Goal: Check status: Check status

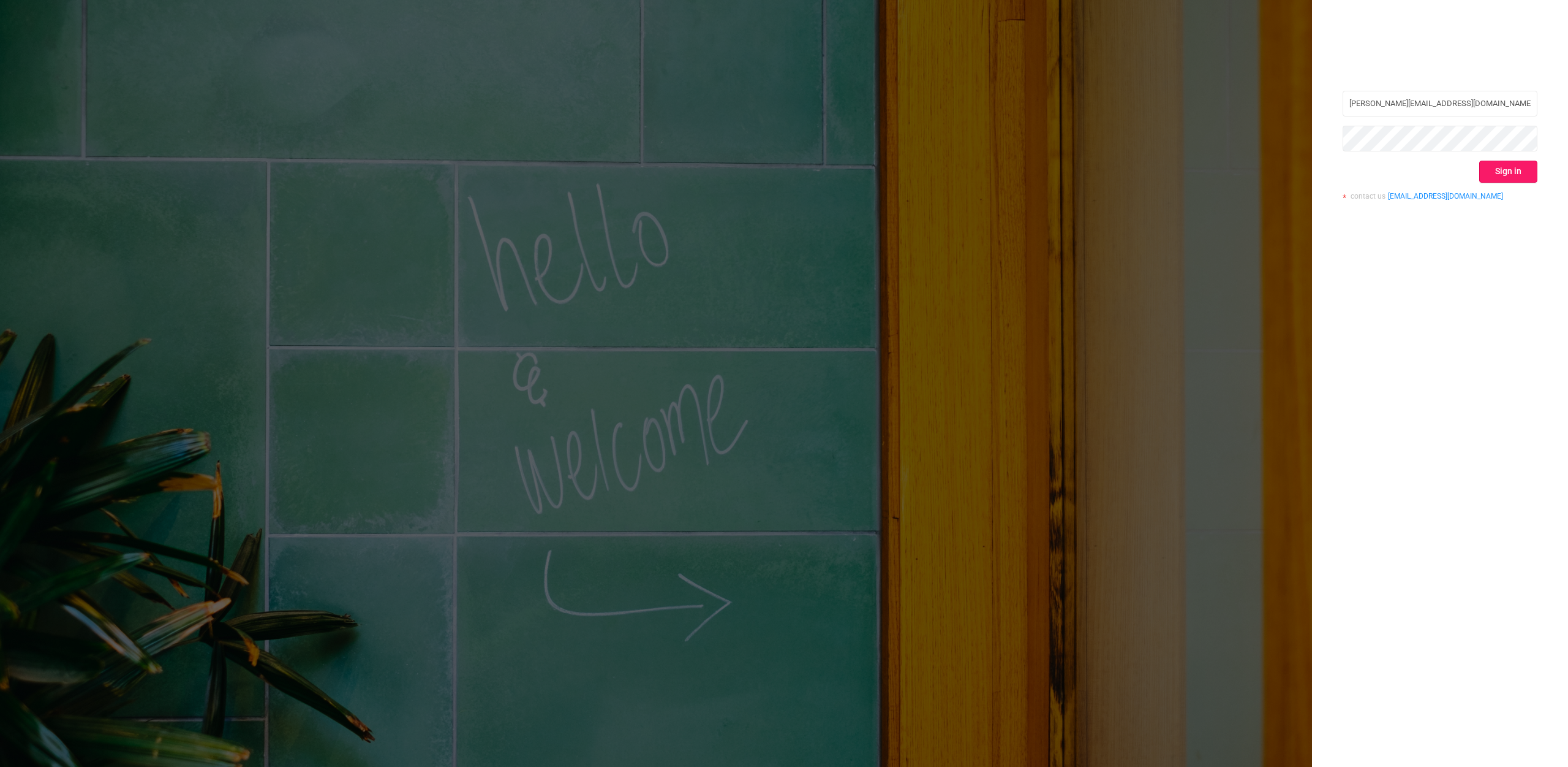
click at [1508, 170] on button "Sign in" at bounding box center [1508, 172] width 59 height 22
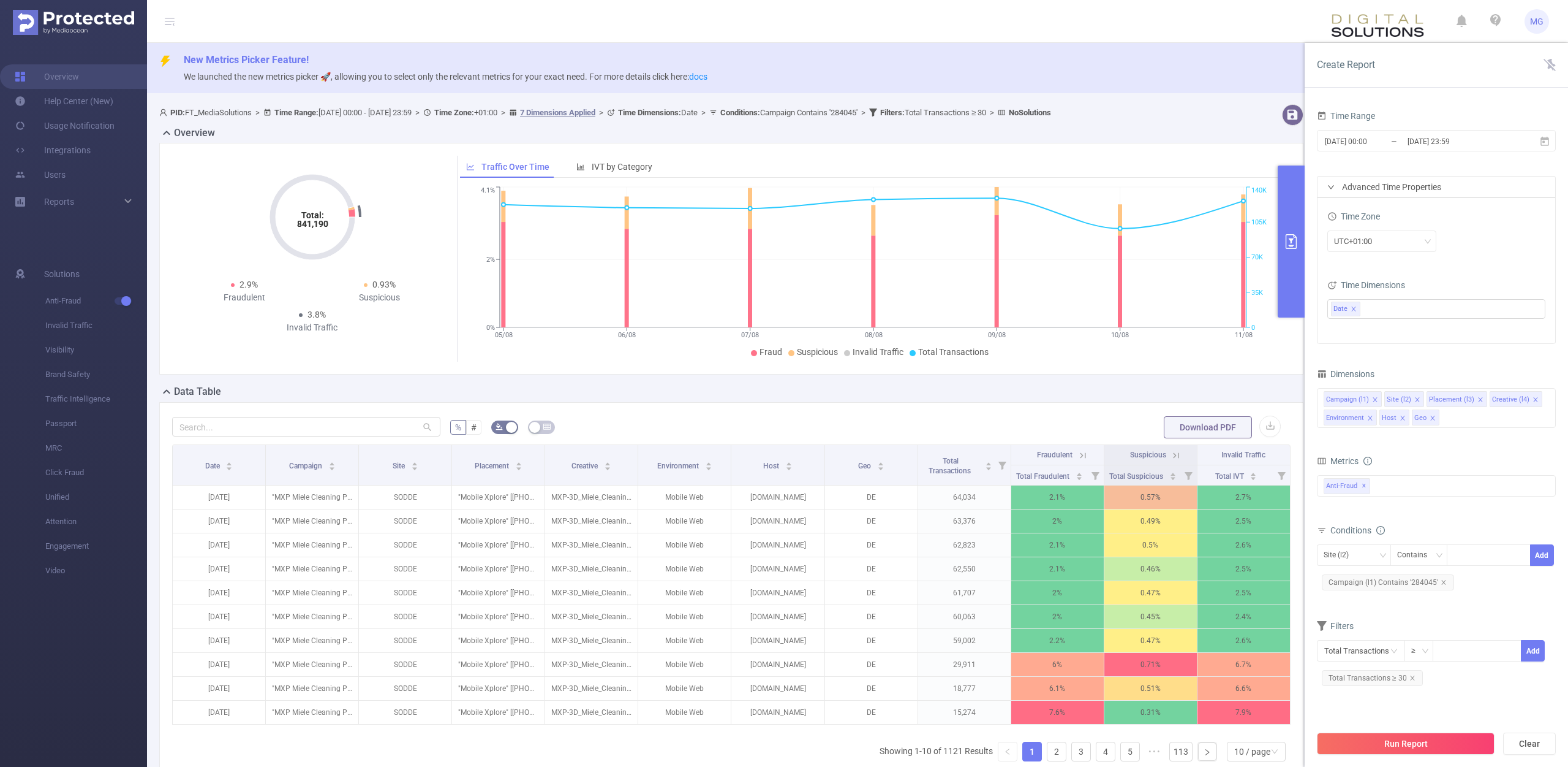
scroll to position [0, 3]
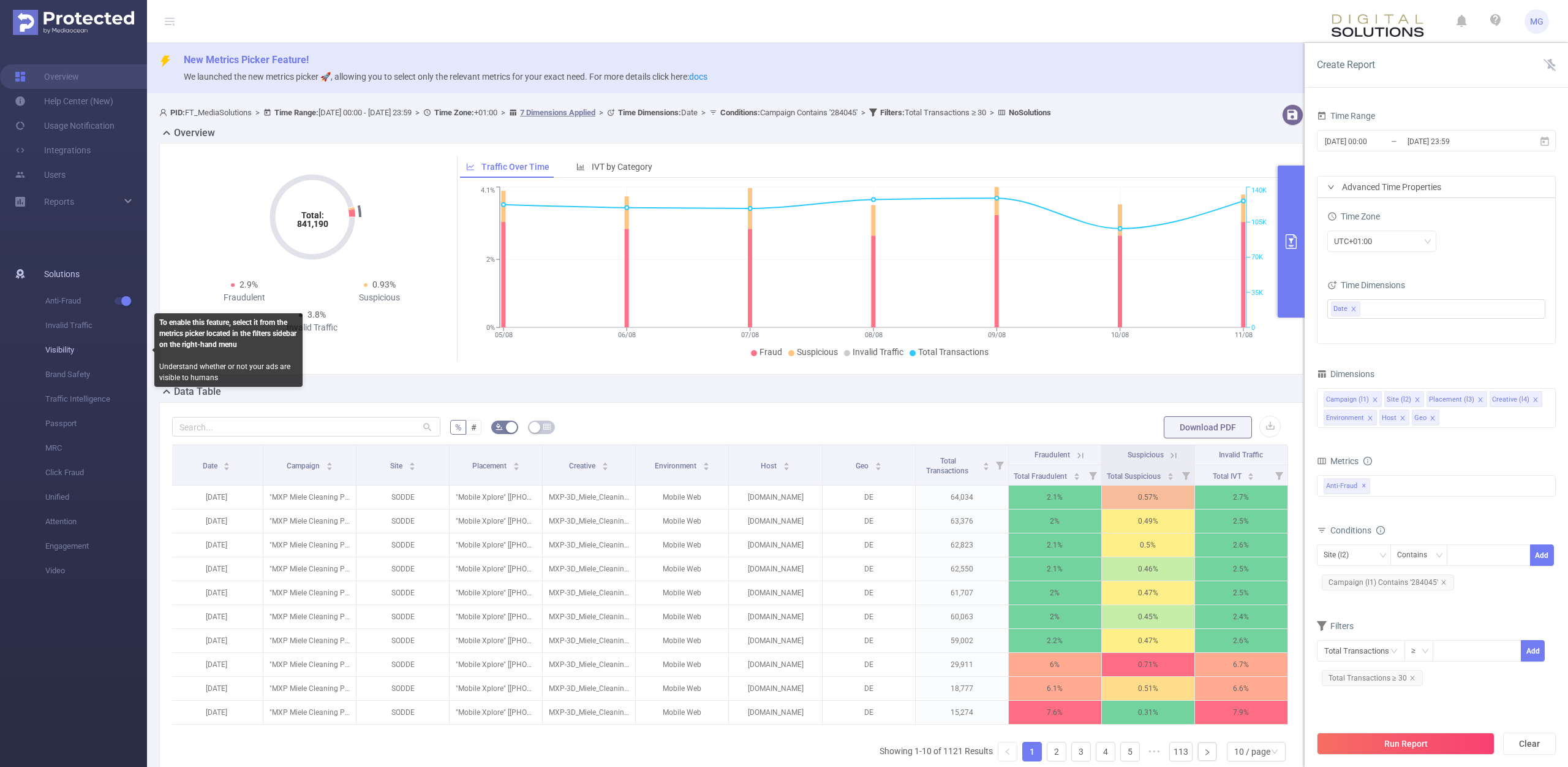
click at [60, 350] on span "Visibility" at bounding box center [96, 350] width 101 height 25
click at [74, 348] on span "Visibility" at bounding box center [96, 350] width 101 height 25
click at [1365, 487] on span "✕" at bounding box center [1365, 486] width 5 height 15
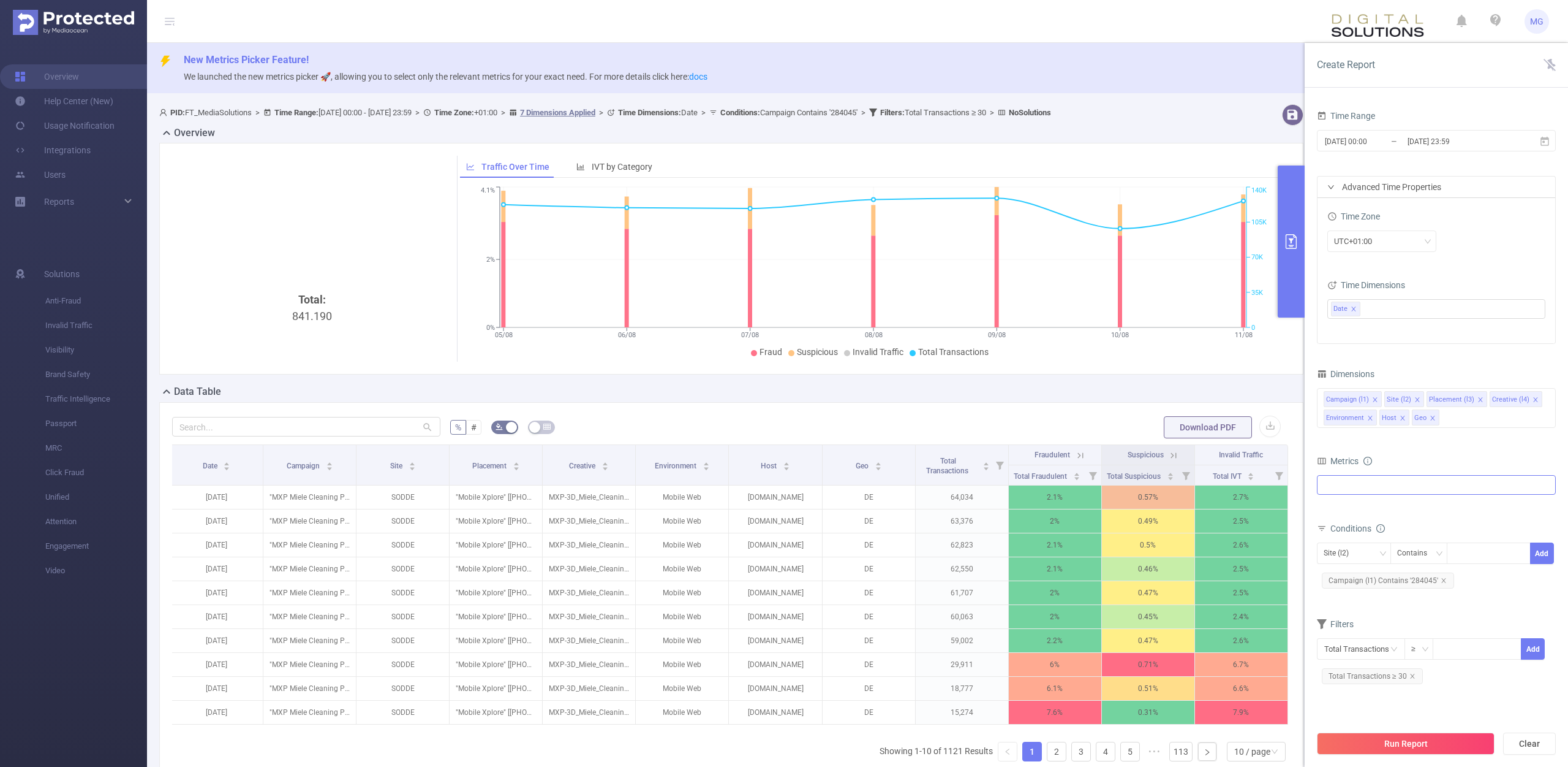
click at [1365, 483] on div at bounding box center [1437, 484] width 239 height 20
click at [1339, 534] on span at bounding box center [1337, 533] width 10 height 10
click at [1434, 715] on section "Time Range [DATE] 00:00 _ [DATE] 23:59 Advanced Time Properties Time Zone UTC+0…" at bounding box center [1437, 416] width 239 height 617
click at [1415, 742] on button "Run Report" at bounding box center [1406, 743] width 178 height 22
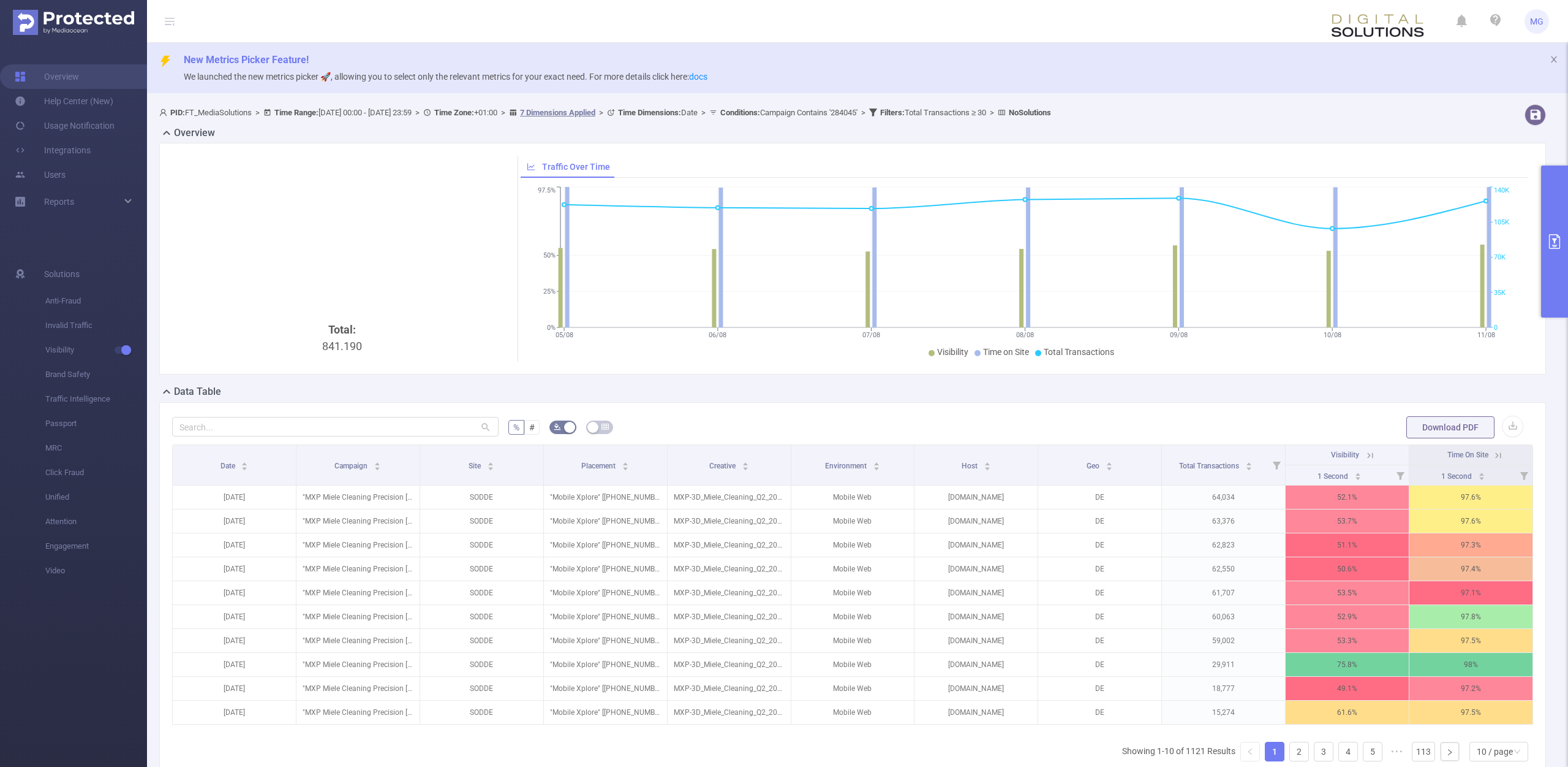
scroll to position [0, 3]
